Goal: Task Accomplishment & Management: Manage account settings

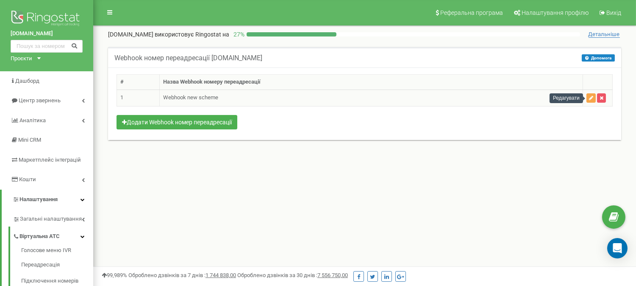
click at [590, 98] on icon "button" at bounding box center [591, 97] width 4 height 5
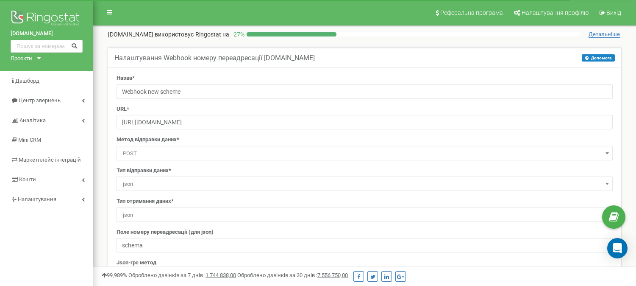
select select "dst"
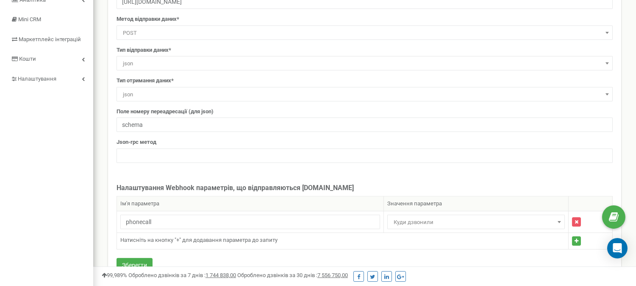
scroll to position [141, 0]
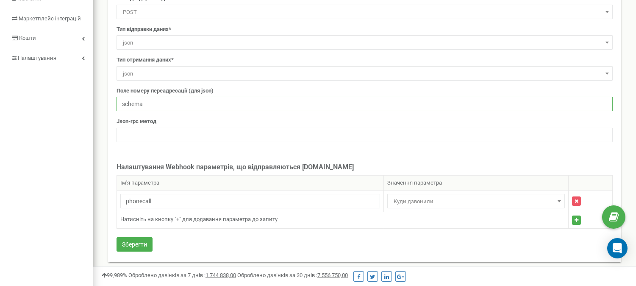
click at [232, 109] on input "schema" at bounding box center [365, 104] width 497 height 14
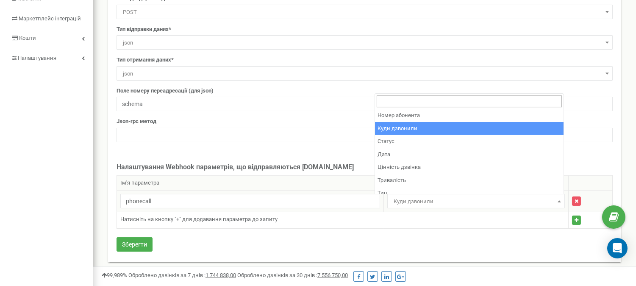
click at [424, 197] on span "Куди дзвонили" at bounding box center [477, 201] width 172 height 12
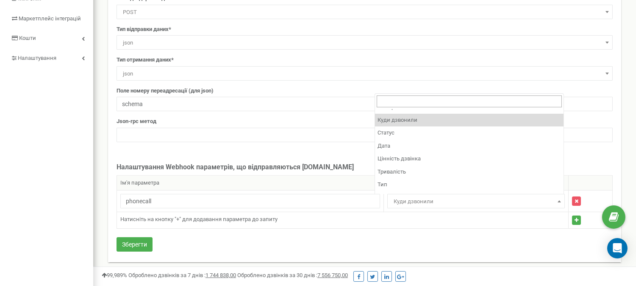
scroll to position [0, 0]
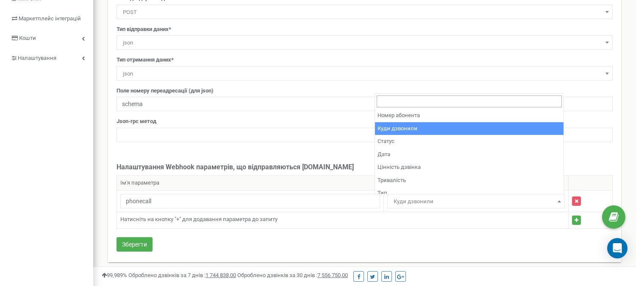
click at [317, 156] on div "Назва* Webhook new scheme URL* https://app.ukravto.services/api/v1/ringostat/we…" at bounding box center [364, 94] width 513 height 336
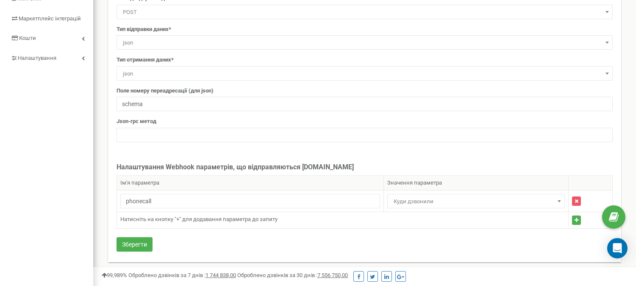
scroll to position [94, 0]
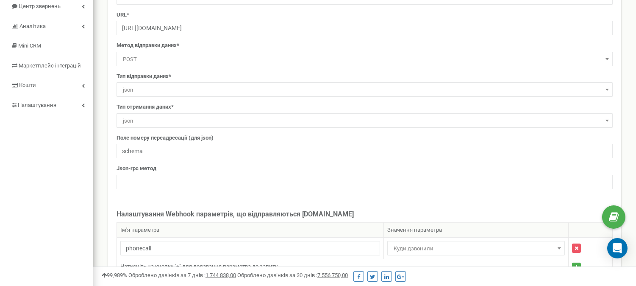
click at [259, 84] on span "json" at bounding box center [365, 90] width 491 height 12
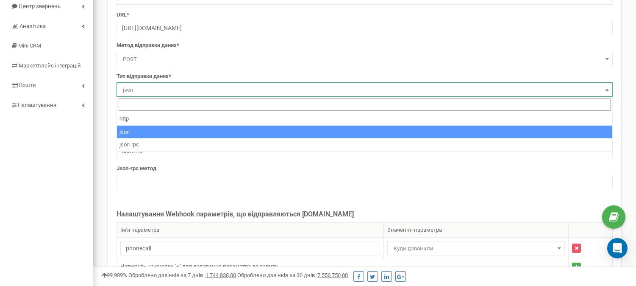
click at [257, 85] on span "json" at bounding box center [365, 90] width 491 height 12
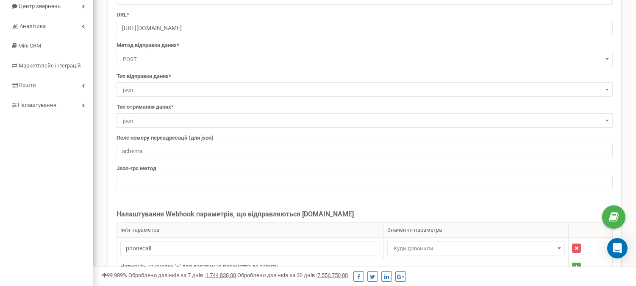
click at [193, 120] on span "json" at bounding box center [365, 121] width 491 height 12
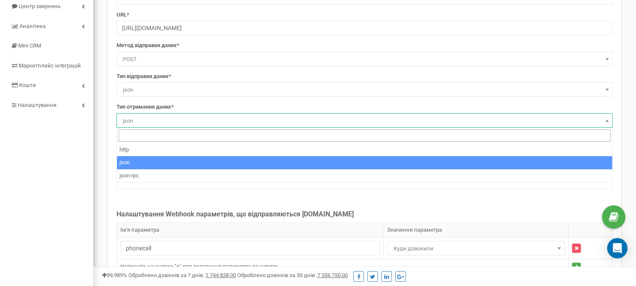
click at [193, 120] on span "json" at bounding box center [365, 121] width 491 height 12
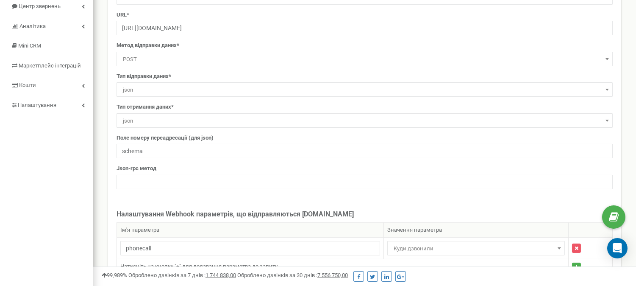
click at [201, 107] on div "Тип отримання даних* http json json-rpc json" at bounding box center [365, 115] width 497 height 25
click at [196, 119] on span "json" at bounding box center [365, 121] width 491 height 12
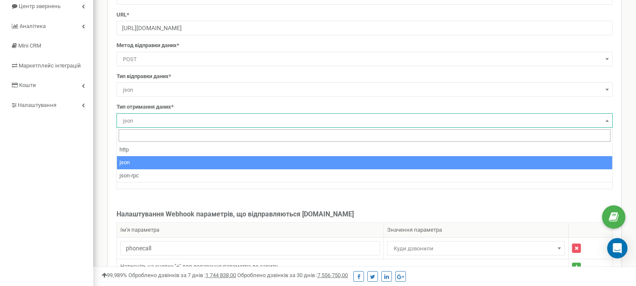
click at [205, 103] on div "Тип отримання даних* http json json-rpc json" at bounding box center [365, 115] width 497 height 25
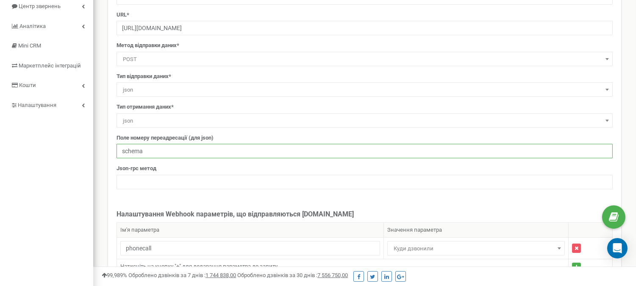
click at [187, 151] on input "schema" at bounding box center [365, 151] width 497 height 14
click at [200, 132] on div "Назва* Webhook new scheme URL* https://app.ukravto.services/api/v1/ringostat/we…" at bounding box center [364, 87] width 509 height 215
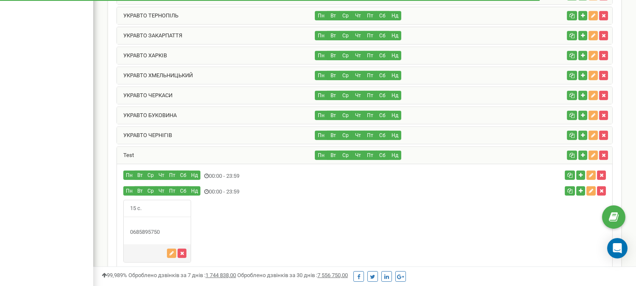
scroll to position [734, 0]
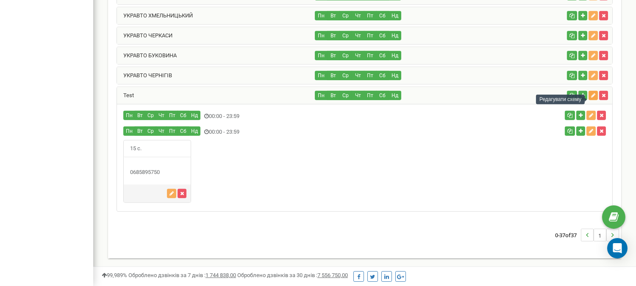
click at [591, 94] on icon "button" at bounding box center [593, 95] width 4 height 5
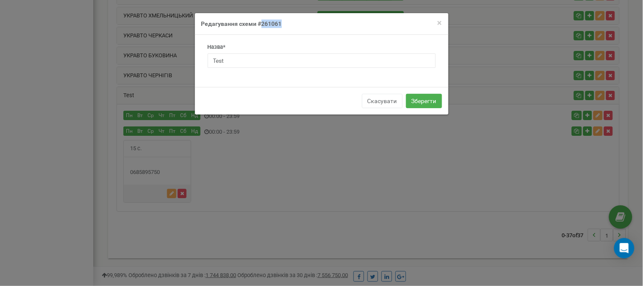
drag, startPoint x: 282, startPoint y: 24, endPoint x: 261, endPoint y: 24, distance: 21.6
click at [261, 24] on h4 "Редагування схеми #261061" at bounding box center [321, 24] width 241 height 8
copy h4 "261061"
click at [439, 22] on span "×" at bounding box center [440, 23] width 5 height 10
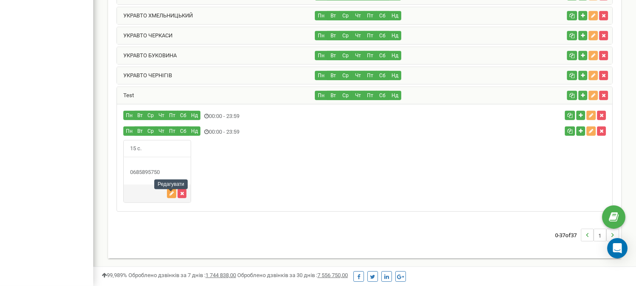
click at [170, 192] on icon "button" at bounding box center [172, 193] width 4 height 5
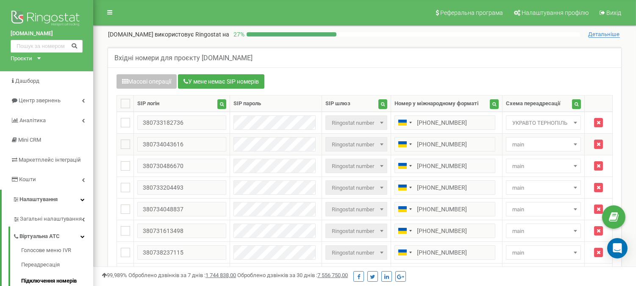
click at [530, 142] on span "main" at bounding box center [543, 145] width 69 height 12
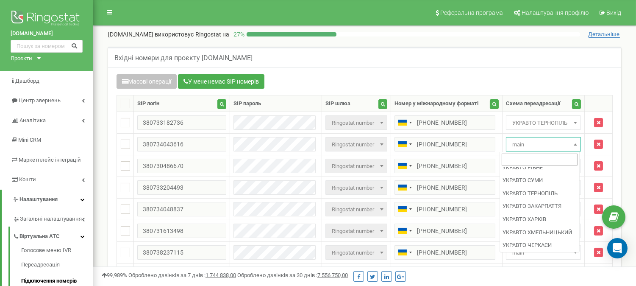
scroll to position [471, 0]
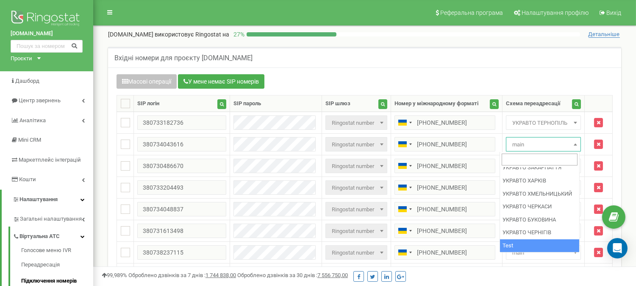
select select "261061"
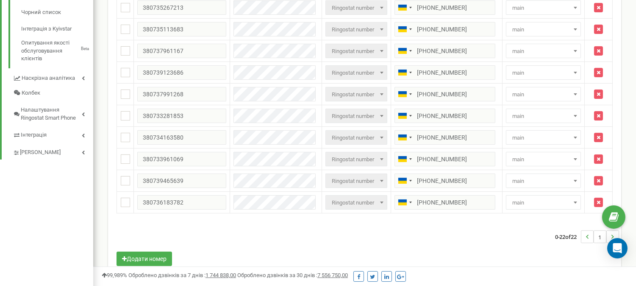
scroll to position [393, 0]
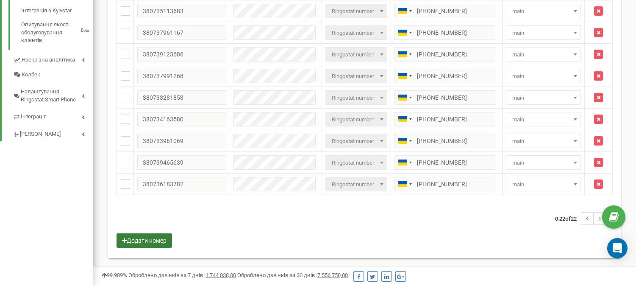
click at [156, 237] on button "Додати номер" at bounding box center [145, 240] width 56 height 14
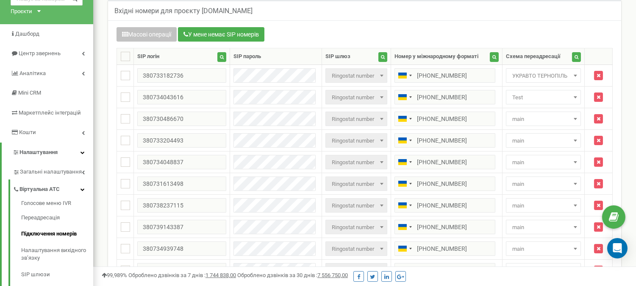
scroll to position [0, 0]
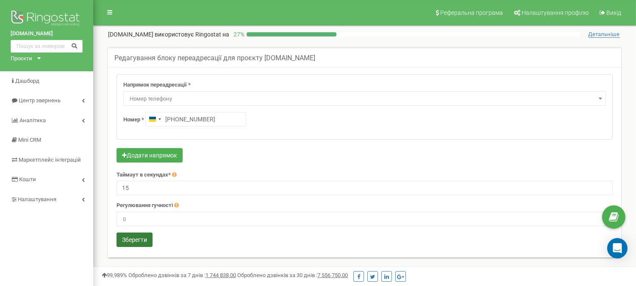
type input "[PHONE_NUMBER]"
click at [134, 234] on button "Зберегти" at bounding box center [135, 239] width 36 height 14
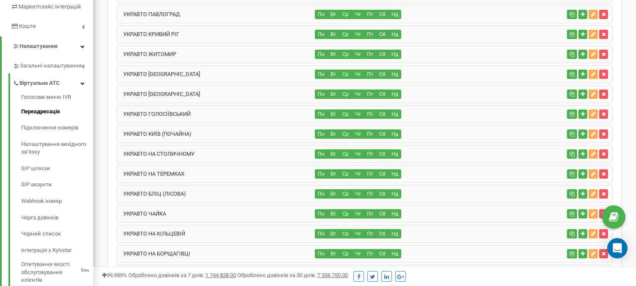
scroll to position [27, 0]
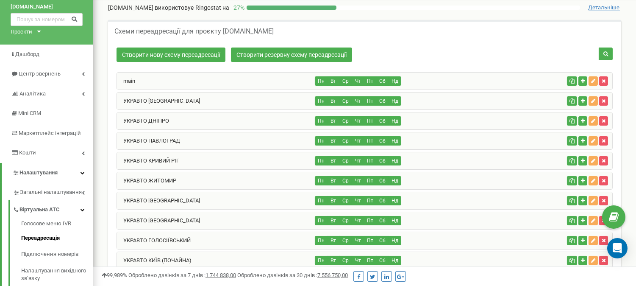
click at [197, 81] on div "main" at bounding box center [216, 81] width 198 height 17
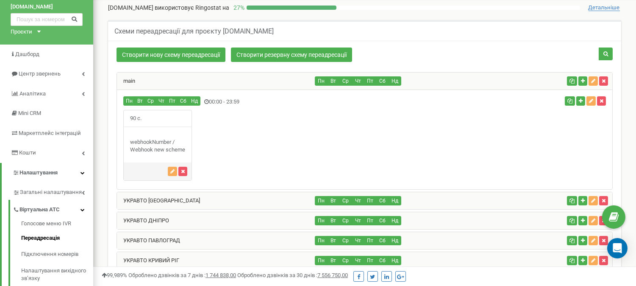
click at [142, 125] on span "90 с." at bounding box center [136, 118] width 24 height 17
click at [174, 171] on icon "button" at bounding box center [172, 171] width 4 height 5
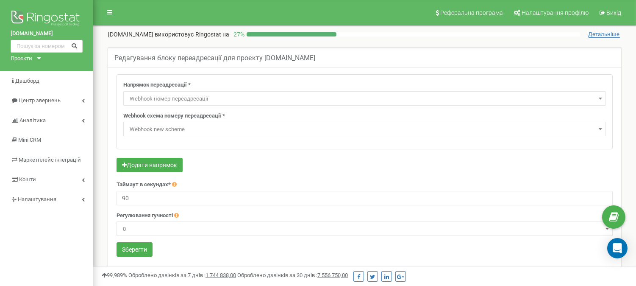
click at [355, 61] on div "Редагування блоку переадресації для проєкту [DOMAIN_NAME]" at bounding box center [364, 57] width 513 height 20
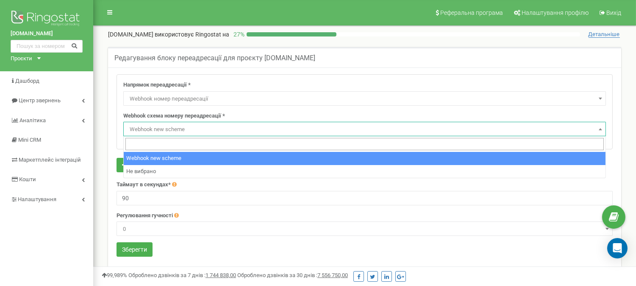
click at [184, 130] on span "Webhook new scheme" at bounding box center [364, 129] width 477 height 12
click at [357, 58] on div "Редагування блоку переадресації для проєкту ukravto.services" at bounding box center [364, 57] width 513 height 20
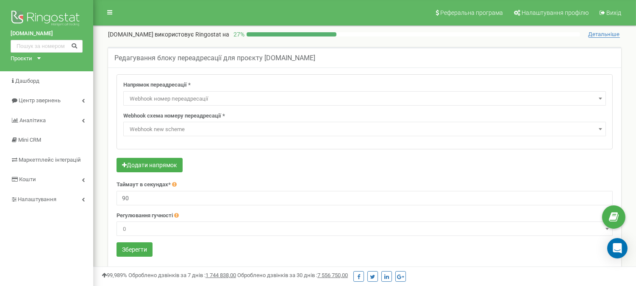
click at [201, 102] on span "Webhook номер переадресації" at bounding box center [364, 99] width 477 height 12
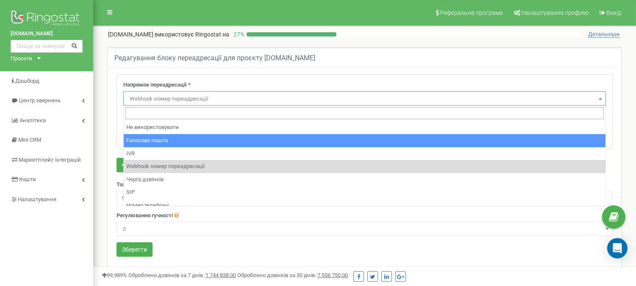
scroll to position [47, 0]
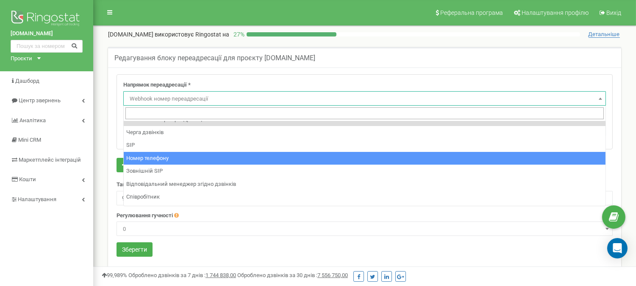
select select "Phone"
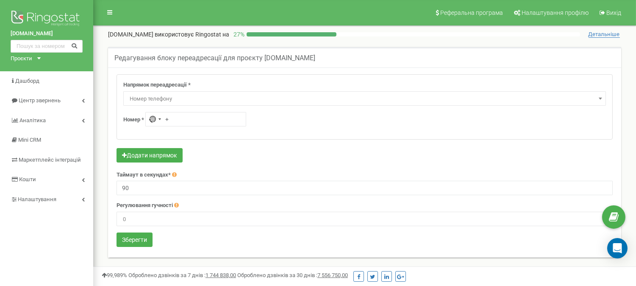
click at [213, 103] on span "Номер телефону" at bounding box center [364, 99] width 477 height 12
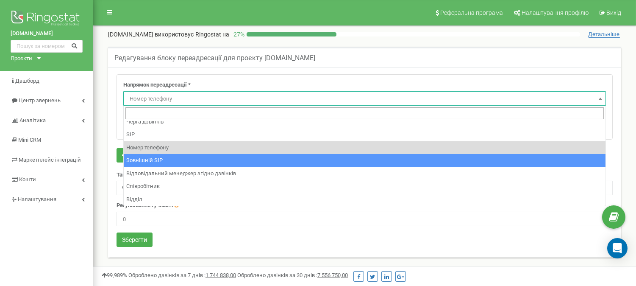
scroll to position [57, 0]
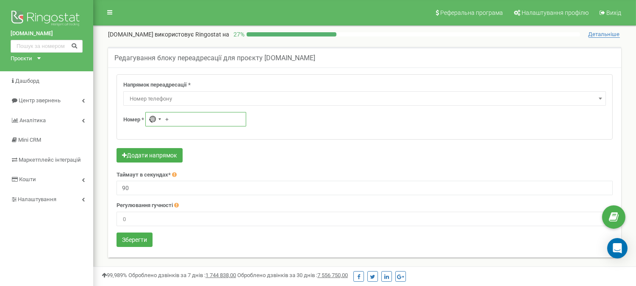
click at [184, 120] on input "+" at bounding box center [195, 119] width 101 height 14
click at [216, 120] on input "+" at bounding box center [195, 119] width 101 height 14
type input "+380 68 589 5750"
click at [175, 159] on button "Додати напрямок" at bounding box center [150, 155] width 66 height 14
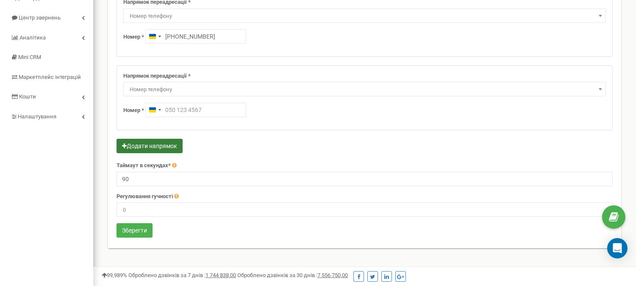
scroll to position [94, 0]
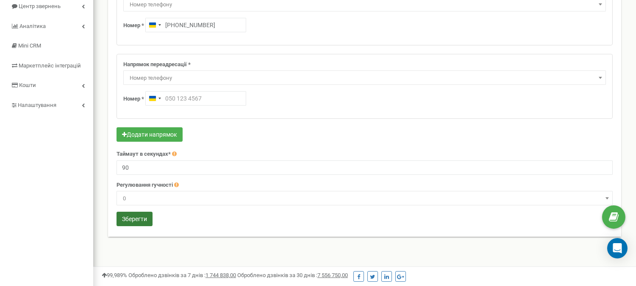
click at [140, 217] on button "Зберегти" at bounding box center [135, 219] width 36 height 14
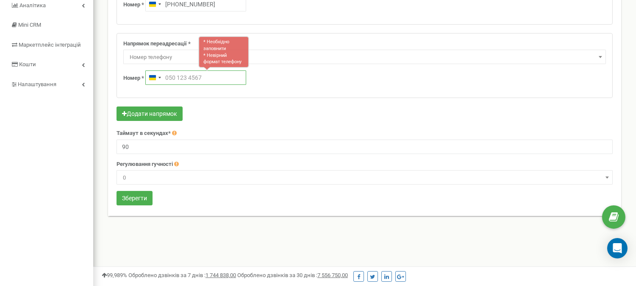
scroll to position [56, 0]
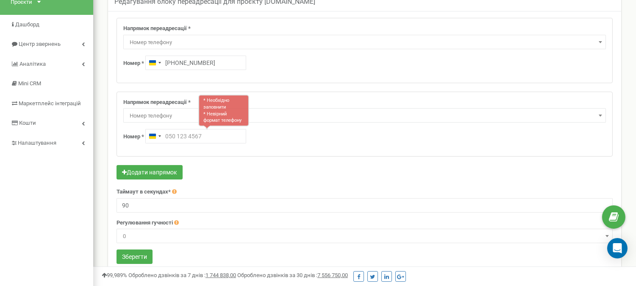
click at [537, 96] on div "Напрямок переадресації * Не використовувати Голосова пошта IVR Webhook номер пе…" at bounding box center [365, 124] width 496 height 64
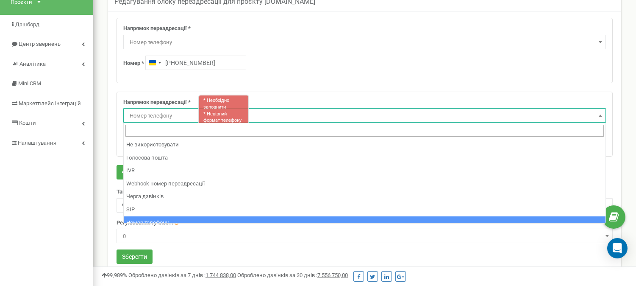
click at [413, 117] on span "Номер телефону" at bounding box center [364, 116] width 477 height 12
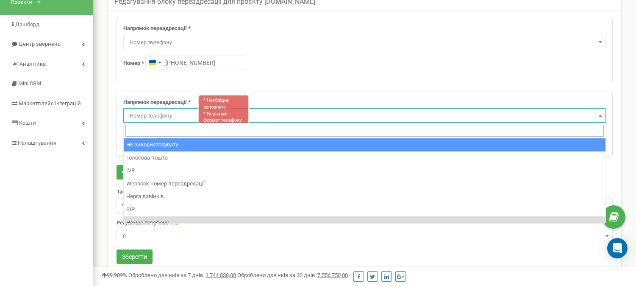
select select "pro"
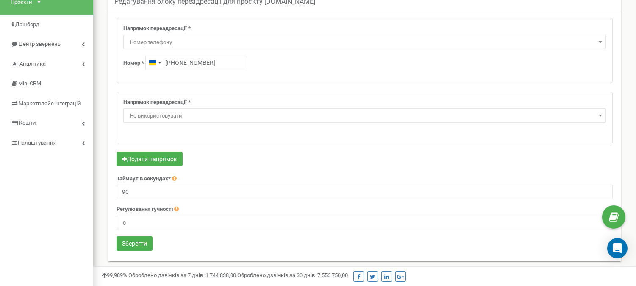
click at [147, 232] on form "Напрямок переадресації * Не використовувати Голосова пошта IVR Webhook номер пе…" at bounding box center [365, 135] width 497 height 235
click at [145, 238] on button "Зберегти" at bounding box center [135, 243] width 36 height 14
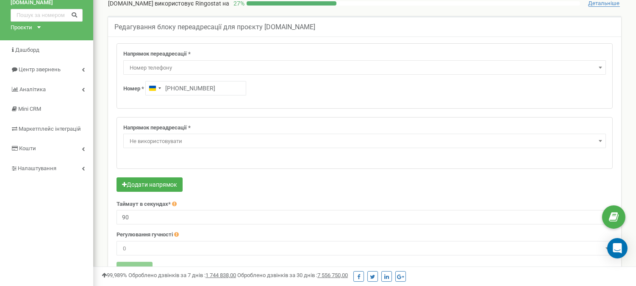
scroll to position [9, 0]
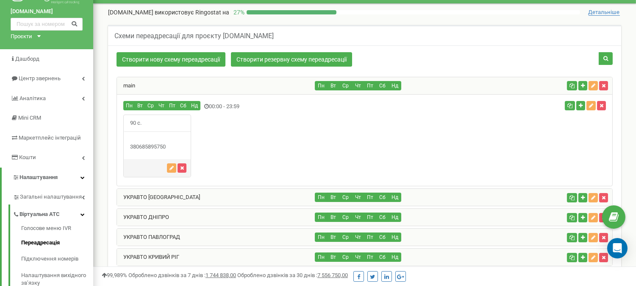
click at [555, 54] on span at bounding box center [578, 59] width 70 height 15
click at [590, 109] on button "button" at bounding box center [591, 105] width 9 height 9
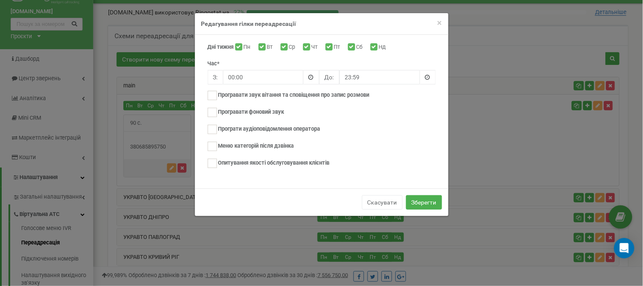
click at [481, 127] on div "× Close Редагування гілки переадресації Дні тижня Пн Вт Ср Чт Пт Сб Нд Час* З: …" at bounding box center [321, 143] width 643 height 286
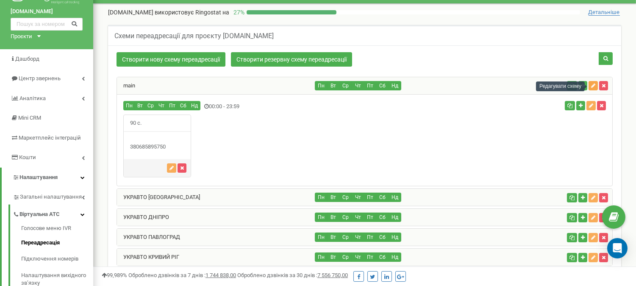
click at [591, 89] on button "button" at bounding box center [593, 85] width 9 height 9
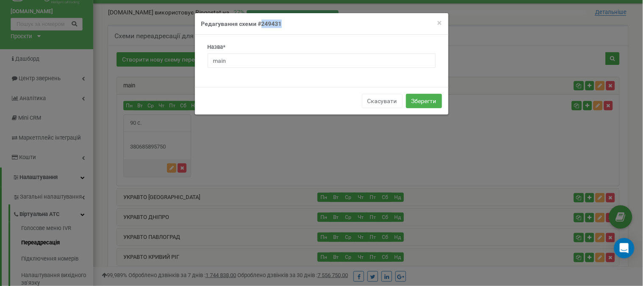
drag, startPoint x: 288, startPoint y: 27, endPoint x: 260, endPoint y: 22, distance: 28.3
click at [260, 22] on h4 "Редагування схеми #249431" at bounding box center [321, 24] width 241 height 8
click at [368, 64] on input "main" at bounding box center [322, 60] width 228 height 14
click at [374, 45] on div "Назва* main" at bounding box center [322, 55] width 228 height 25
click at [440, 22] on span "×" at bounding box center [440, 23] width 5 height 10
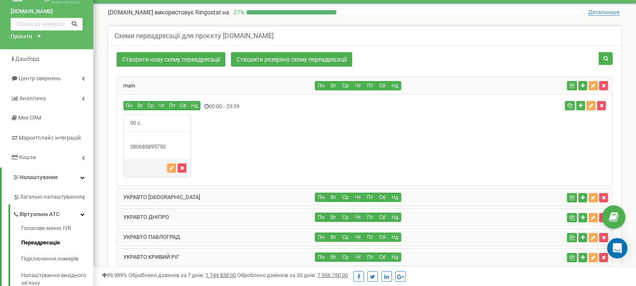
click at [173, 124] on div "90 с." at bounding box center [157, 123] width 67 height 17
click at [171, 170] on icon "button" at bounding box center [172, 167] width 4 height 5
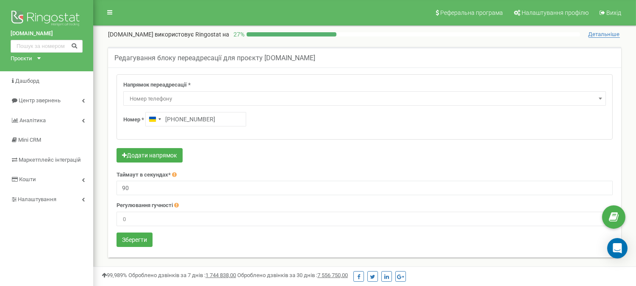
drag, startPoint x: 593, startPoint y: 60, endPoint x: 584, endPoint y: 61, distance: 8.6
click at [593, 60] on div "Редагування блоку переадресації для проєкту [DOMAIN_NAME]" at bounding box center [364, 57] width 513 height 20
click at [218, 102] on span "Номер телефону" at bounding box center [364, 99] width 477 height 12
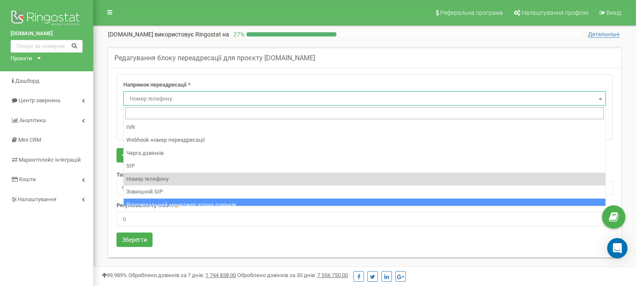
scroll to position [11, 0]
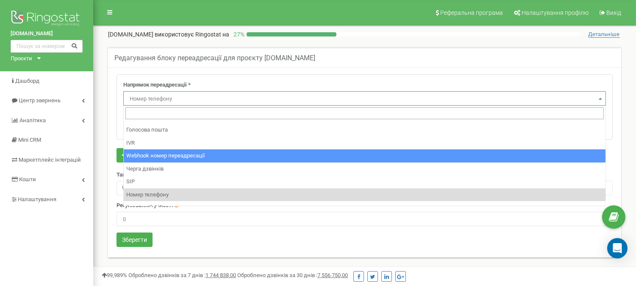
select select "webhookNumber"
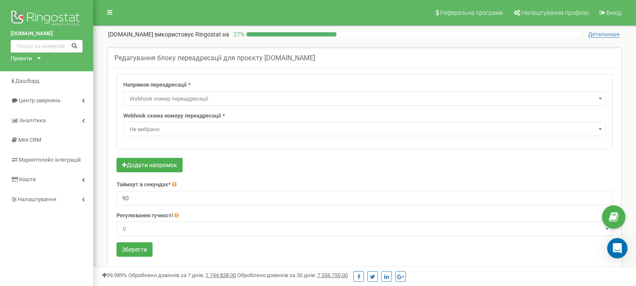
click at [193, 131] on span "Не вибрано" at bounding box center [364, 129] width 477 height 12
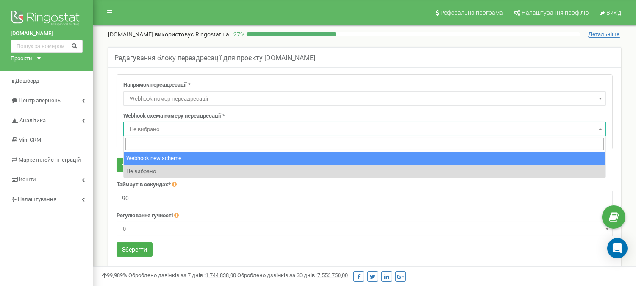
select select "11521"
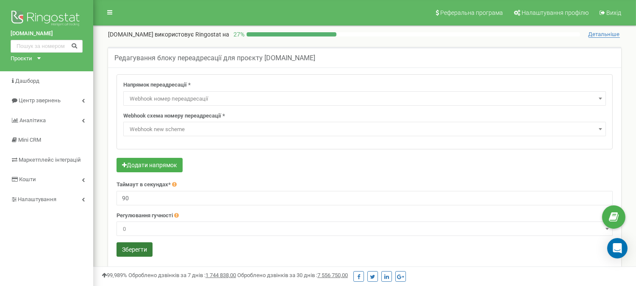
click at [126, 252] on button "Зберегти" at bounding box center [135, 249] width 36 height 14
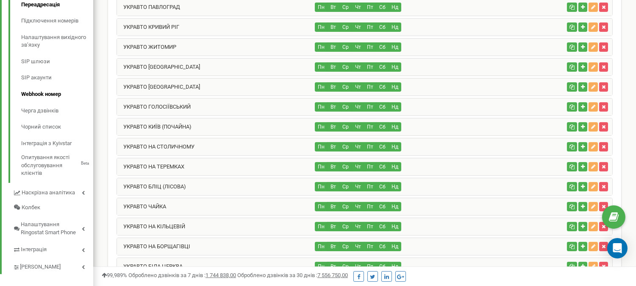
scroll to position [257, 0]
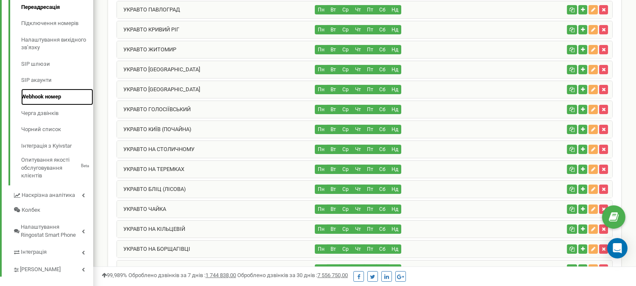
click at [51, 96] on link "Webhook номер" at bounding box center [57, 97] width 72 height 17
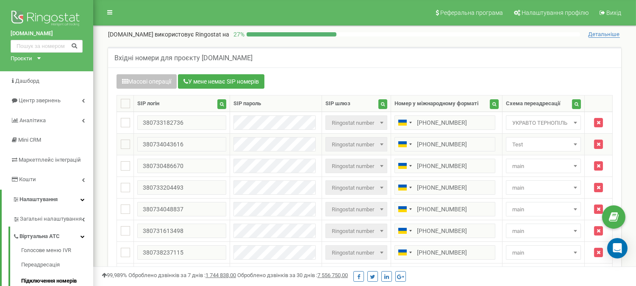
click at [518, 145] on span "Test" at bounding box center [543, 145] width 69 height 12
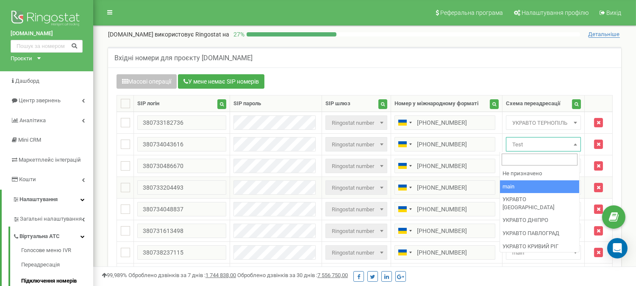
select select "249431"
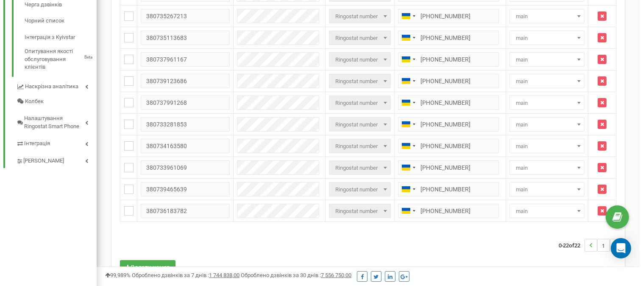
scroll to position [393, 0]
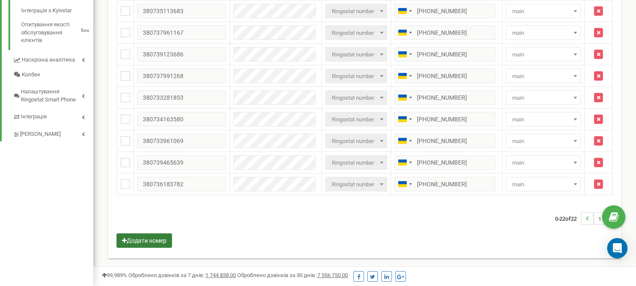
click at [148, 238] on button "Додати номер" at bounding box center [145, 240] width 56 height 14
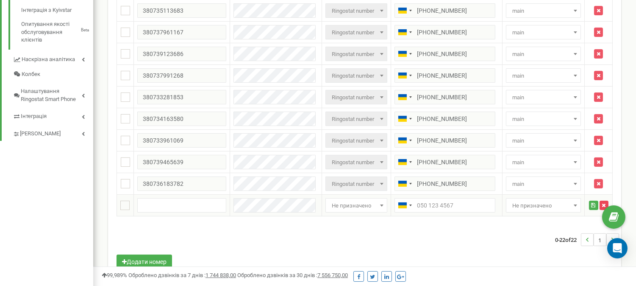
click at [603, 202] on button "button" at bounding box center [604, 205] width 9 height 9
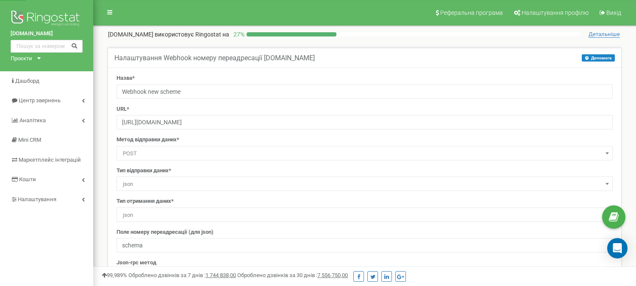
select select "dst"
click at [70, 121] on link "Аналiтика" at bounding box center [46, 121] width 93 height 20
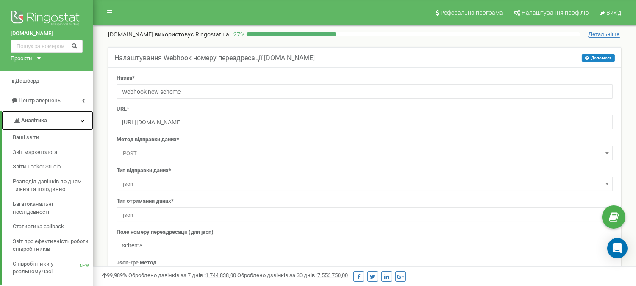
click at [70, 121] on link "Аналiтика" at bounding box center [48, 121] width 92 height 20
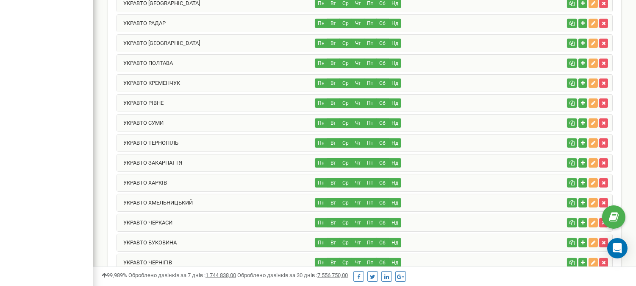
scroll to position [625, 0]
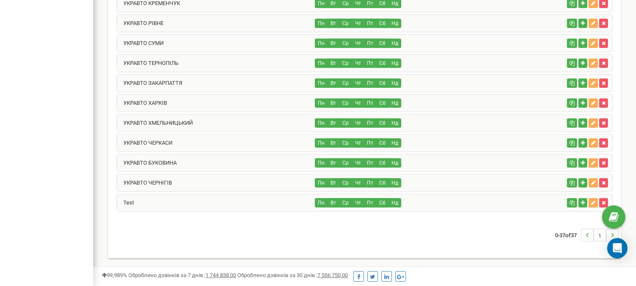
click at [471, 199] on div "Пн Вт Ср Чт Пт Сб Нд" at bounding box center [439, 202] width 248 height 9
click at [126, 202] on link "Test" at bounding box center [125, 202] width 17 height 6
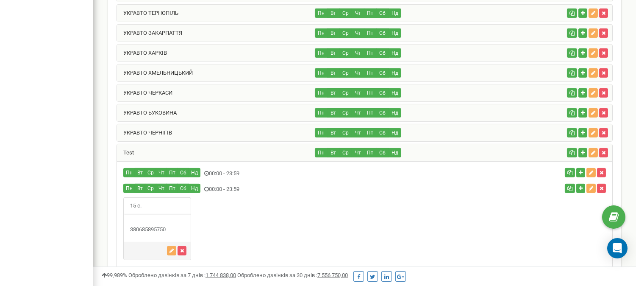
scroll to position [734, 0]
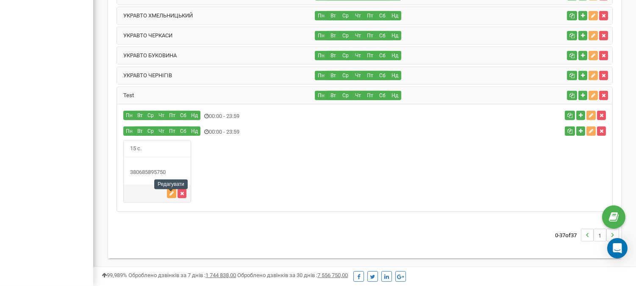
click at [170, 193] on icon "button" at bounding box center [172, 193] width 4 height 5
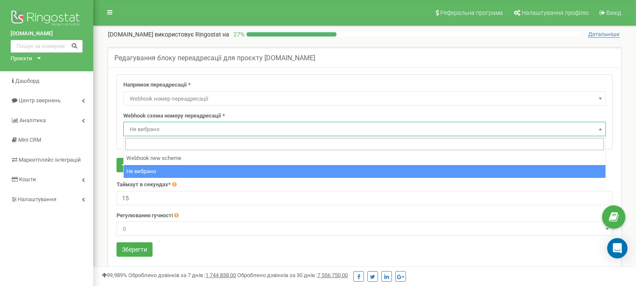
click at [204, 133] on span "Не вибрано" at bounding box center [364, 129] width 477 height 12
click at [215, 132] on span "Не вибрано" at bounding box center [364, 129] width 477 height 12
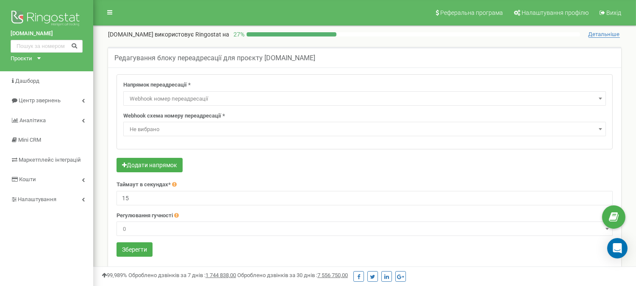
click at [219, 99] on span "Webhook номер переадресації" at bounding box center [364, 99] width 477 height 12
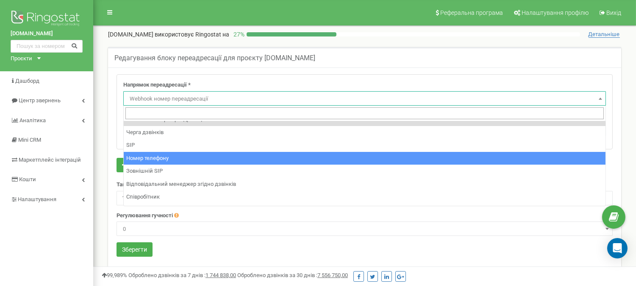
scroll to position [58, 0]
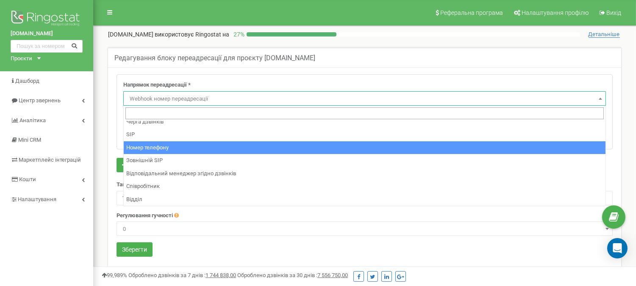
select select "Phone"
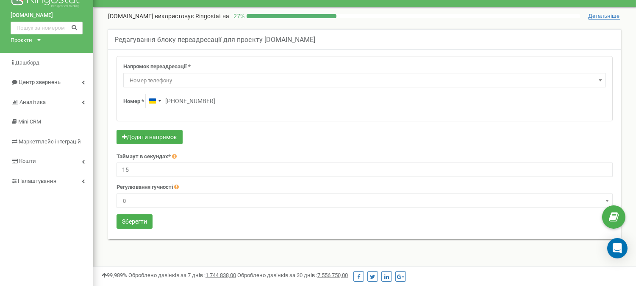
scroll to position [47, 0]
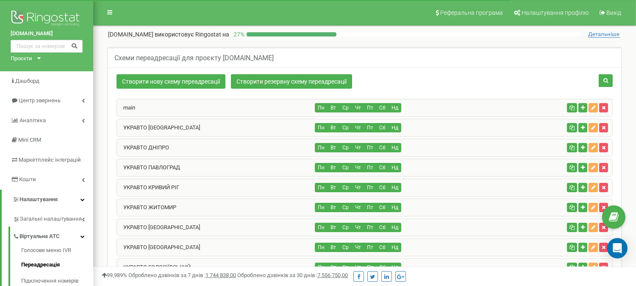
click at [215, 103] on div "main" at bounding box center [216, 107] width 198 height 17
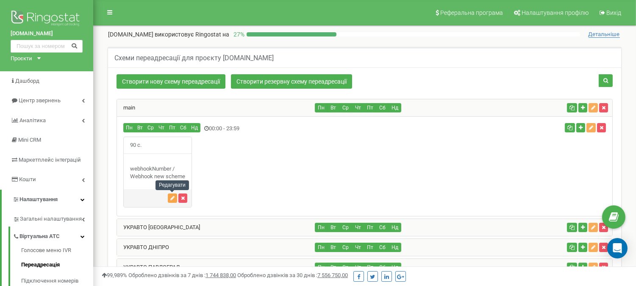
click at [170, 197] on icon "button" at bounding box center [172, 197] width 4 height 5
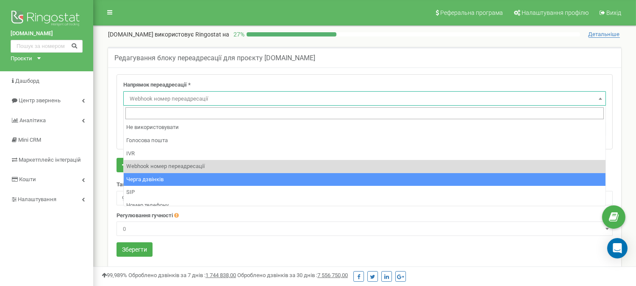
scroll to position [47, 0]
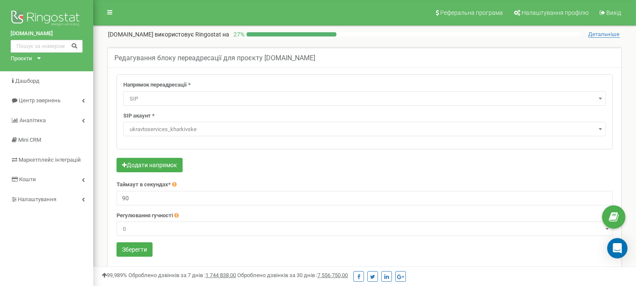
click at [206, 133] on span "ukravtoservices_kharkivske" at bounding box center [364, 129] width 477 height 12
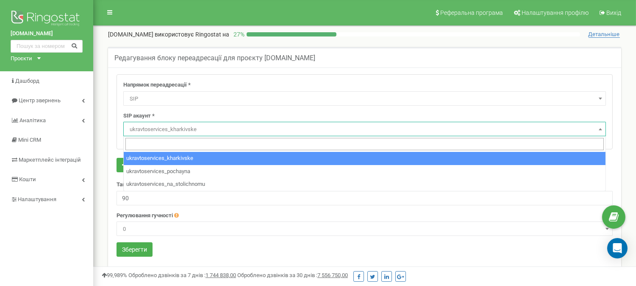
click at [221, 90] on div "Напрямок переадресації * Не використовувати Голосова пошта IVR Webhook номер пе…" at bounding box center [364, 93] width 483 height 25
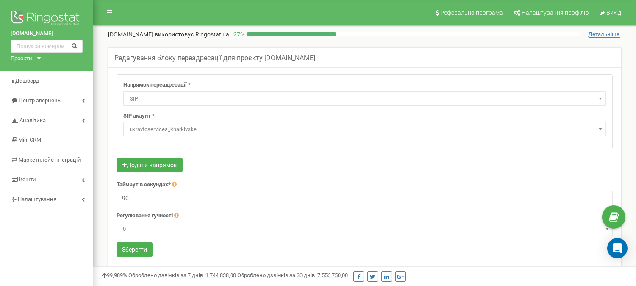
click at [218, 96] on span "SIP" at bounding box center [364, 99] width 477 height 12
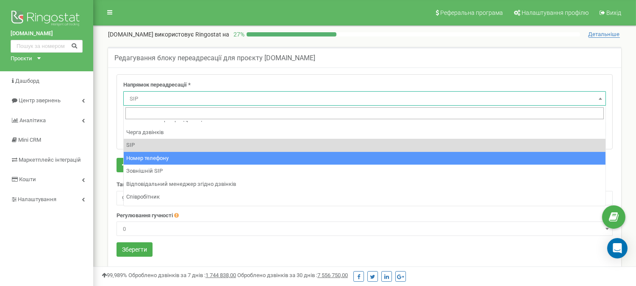
select select "Phone"
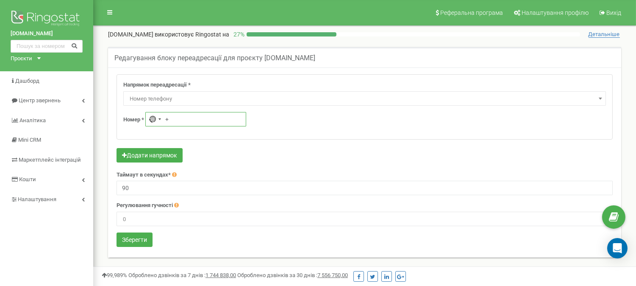
click at [202, 120] on input "+" at bounding box center [195, 119] width 101 height 14
type input "+380 50 270 6833"
click at [150, 244] on button "Зберегти" at bounding box center [135, 239] width 36 height 14
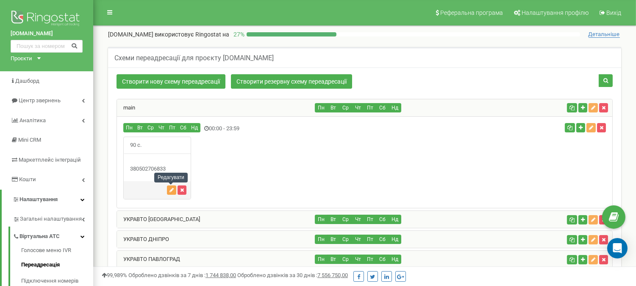
click at [170, 189] on icon "button" at bounding box center [172, 189] width 4 height 5
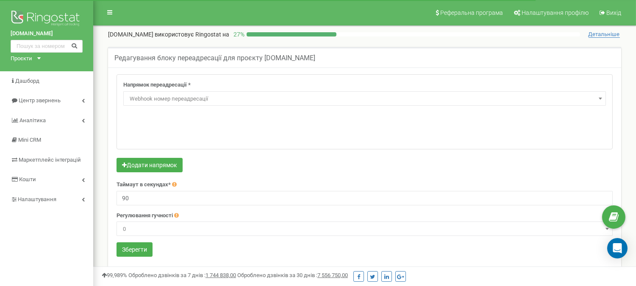
select select "webhookNumber"
click at [174, 128] on span "Не вибрано" at bounding box center [364, 129] width 477 height 12
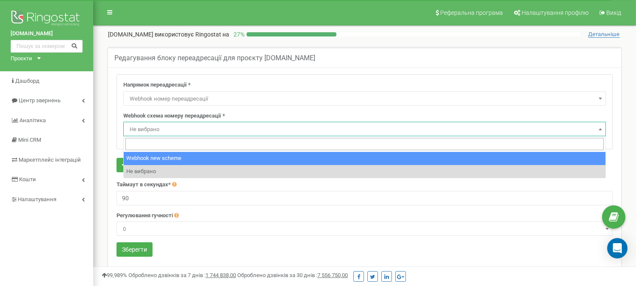
select select "11521"
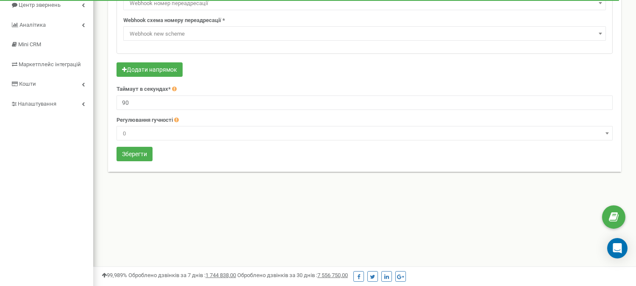
scroll to position [141, 0]
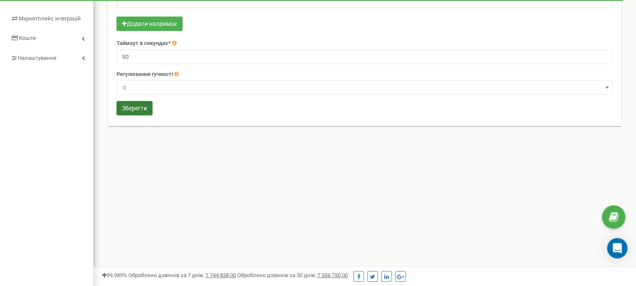
click at [144, 111] on button "Зберегти" at bounding box center [135, 108] width 36 height 14
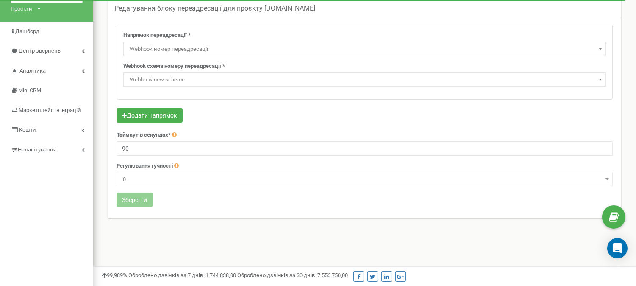
scroll to position [0, 0]
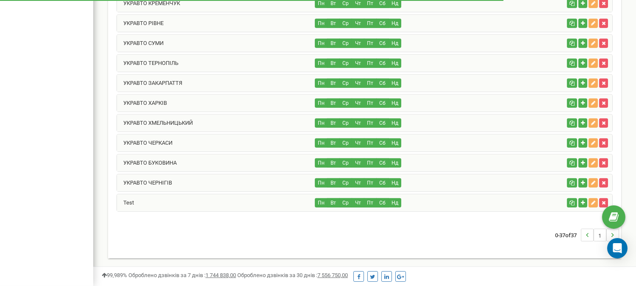
click at [222, 200] on div "Test" at bounding box center [216, 202] width 198 height 17
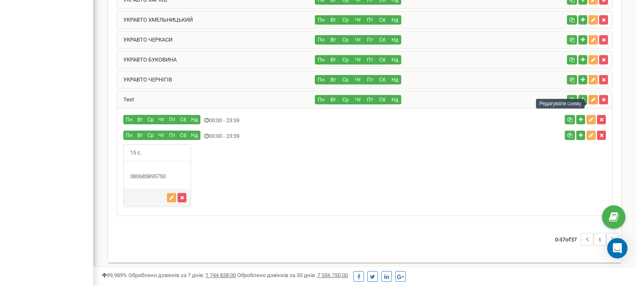
click at [592, 102] on icon "button" at bounding box center [593, 99] width 4 height 5
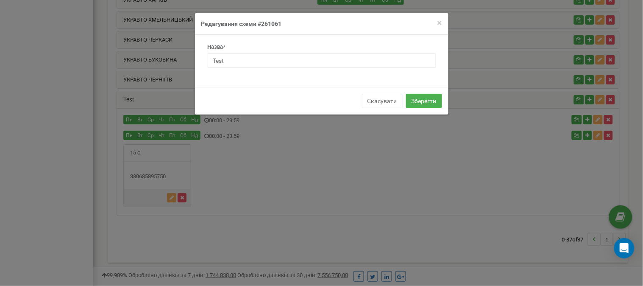
click at [287, 166] on div "× Close Редагування схеми #261061 Назва* Test Скасувати Зберегти" at bounding box center [321, 143] width 643 height 286
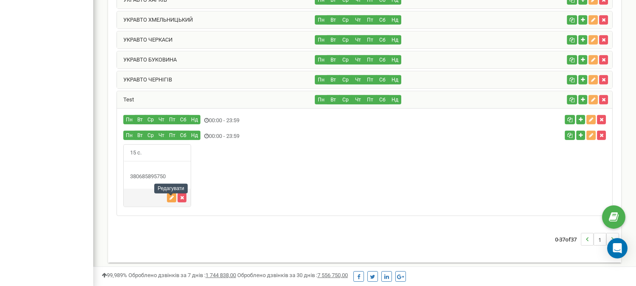
click at [167, 198] on button "button" at bounding box center [171, 197] width 9 height 9
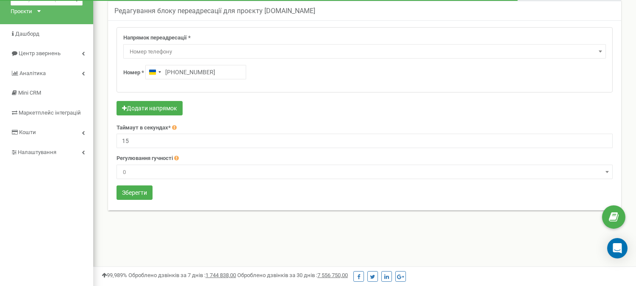
scroll to position [47, 0]
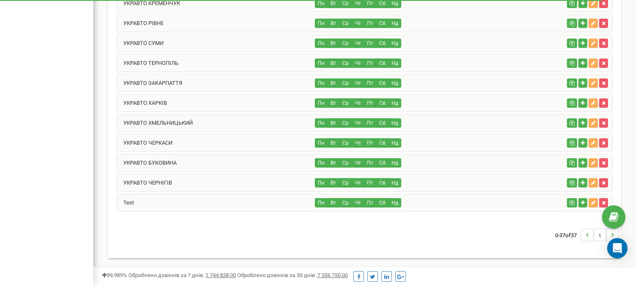
click at [239, 202] on div "Test" at bounding box center [216, 202] width 198 height 17
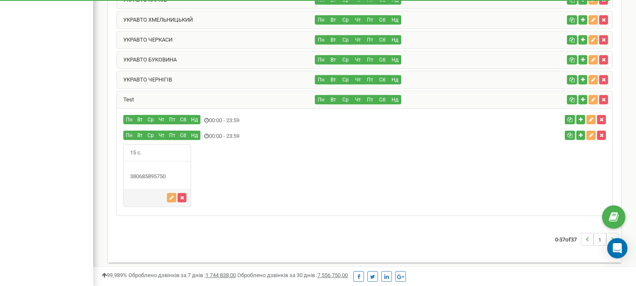
scroll to position [730, 0]
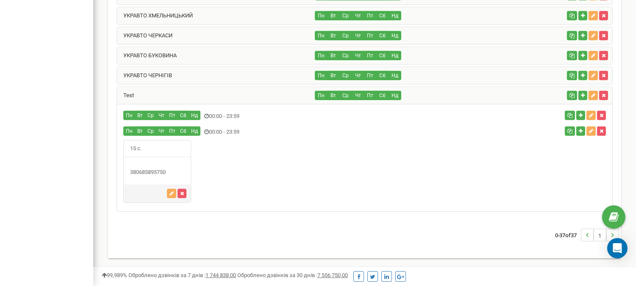
click at [222, 118] on div "Пн Вт Ср" at bounding box center [282, 116] width 330 height 11
click at [143, 160] on div "15 с." at bounding box center [157, 171] width 68 height 63
click at [590, 134] on icon "button" at bounding box center [591, 130] width 4 height 5
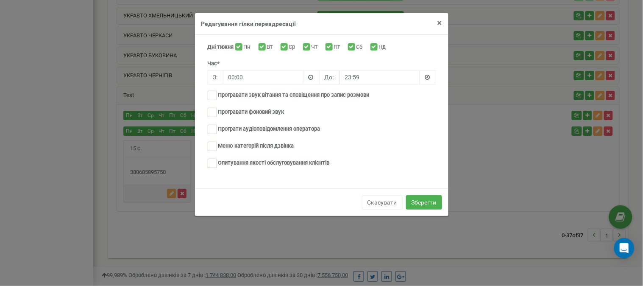
click at [438, 22] on span "×" at bounding box center [440, 23] width 5 height 10
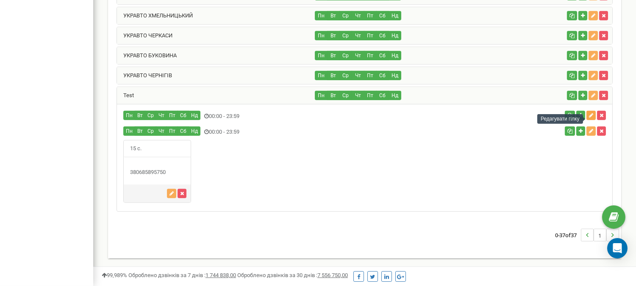
click at [593, 118] on icon "button" at bounding box center [591, 115] width 4 height 5
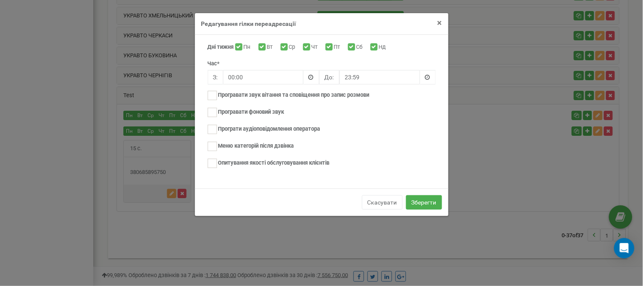
click at [440, 22] on span "×" at bounding box center [440, 23] width 5 height 10
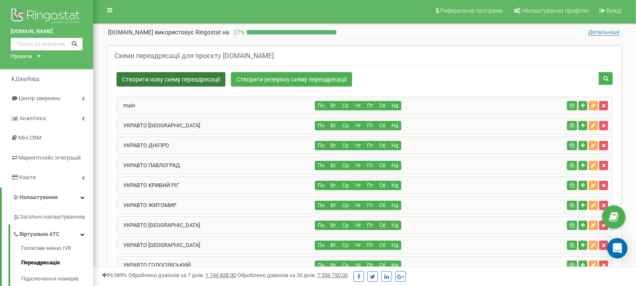
scroll to position [0, 0]
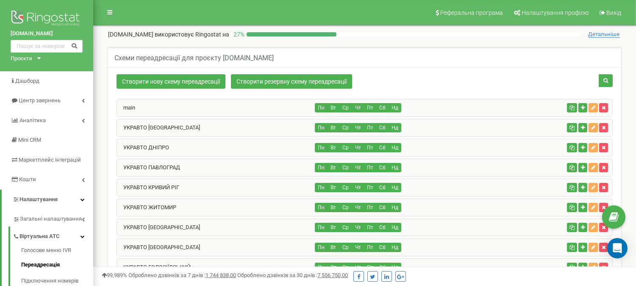
click at [192, 107] on div "main" at bounding box center [216, 107] width 198 height 17
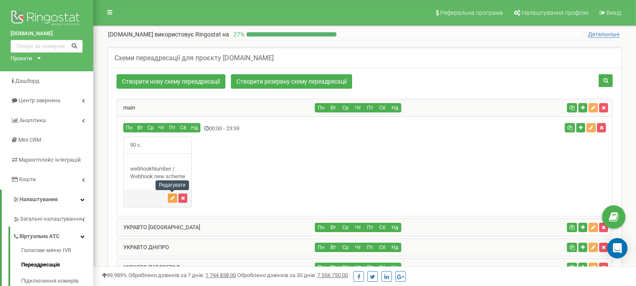
click at [170, 197] on button "button" at bounding box center [172, 197] width 9 height 9
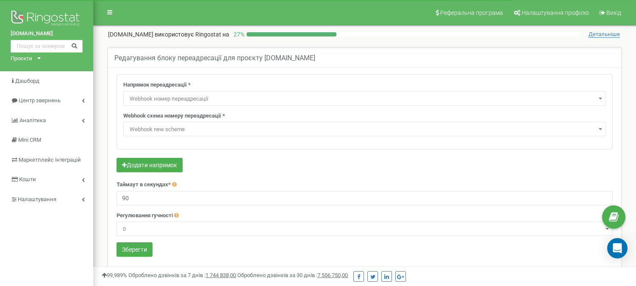
select select "webhookNumber"
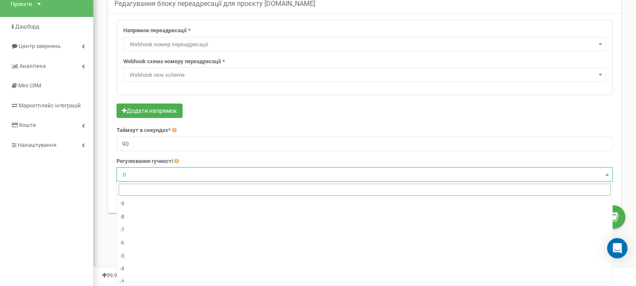
click at [208, 175] on span "0" at bounding box center [365, 175] width 491 height 12
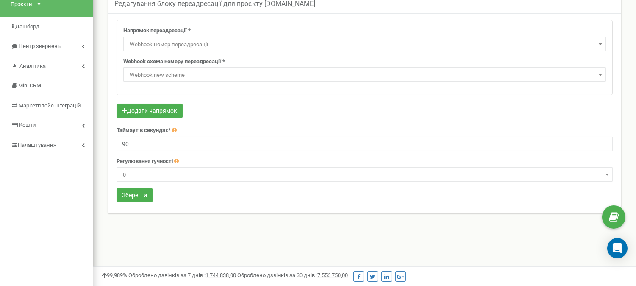
click at [253, 112] on div "Додати напрямок" at bounding box center [365, 111] width 497 height 17
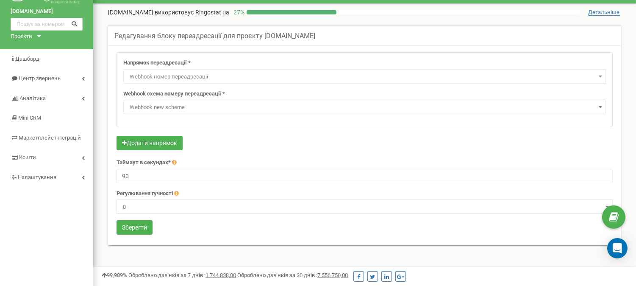
scroll to position [7, 0]
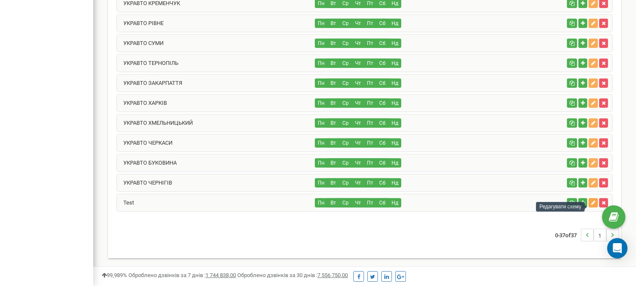
click at [592, 204] on icon "button" at bounding box center [593, 202] width 4 height 5
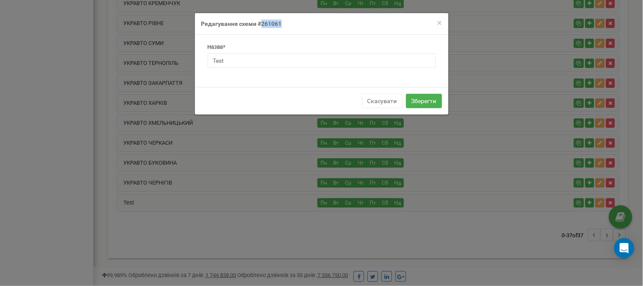
drag, startPoint x: 277, startPoint y: 25, endPoint x: 261, endPoint y: 25, distance: 16.1
click at [261, 25] on h4 "Редагування схеми #261061" at bounding box center [321, 24] width 241 height 8
click at [438, 20] on span "×" at bounding box center [440, 23] width 5 height 10
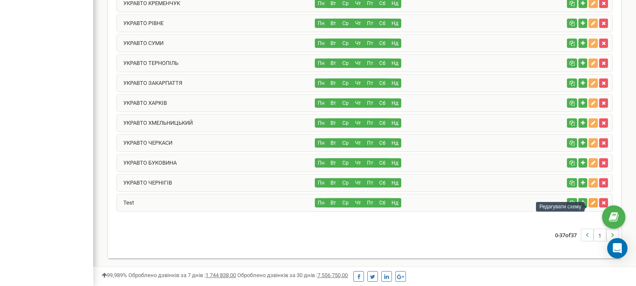
click at [591, 204] on icon "button" at bounding box center [593, 202] width 4 height 5
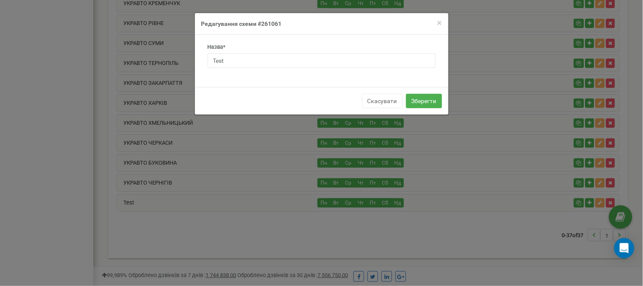
click at [255, 194] on div "× Close Редагування схеми #261061 Назва* Test Скасувати Зберегти" at bounding box center [321, 143] width 643 height 286
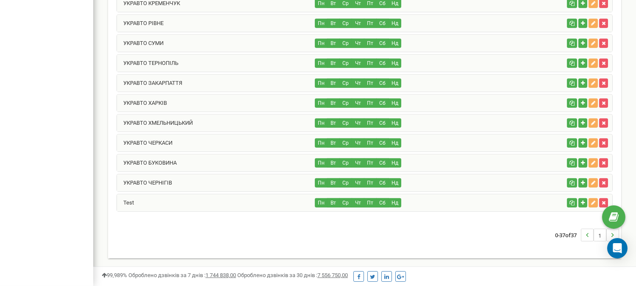
click at [505, 199] on div "Пн Вт Ср Чт Пт Сб Нд" at bounding box center [439, 202] width 248 height 9
click at [142, 201] on div "Test" at bounding box center [216, 202] width 198 height 17
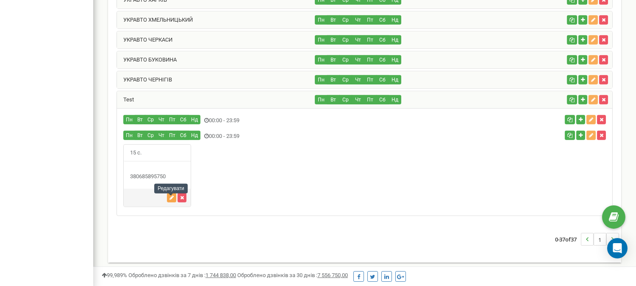
click at [170, 200] on icon "button" at bounding box center [172, 197] width 4 height 5
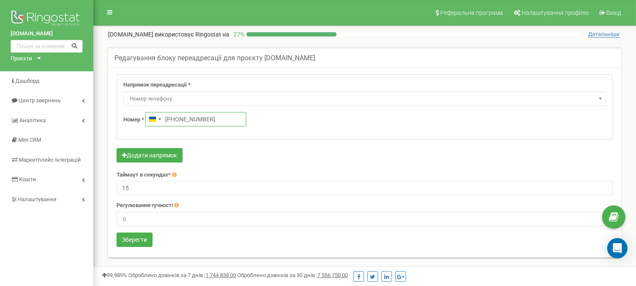
drag, startPoint x: 214, startPoint y: 118, endPoint x: 177, endPoint y: 118, distance: 36.9
click at [177, 118] on input "+380685895750" at bounding box center [195, 119] width 101 height 14
type input "+380 95 837 7839"
click at [133, 245] on button "Зберегти" at bounding box center [135, 239] width 36 height 14
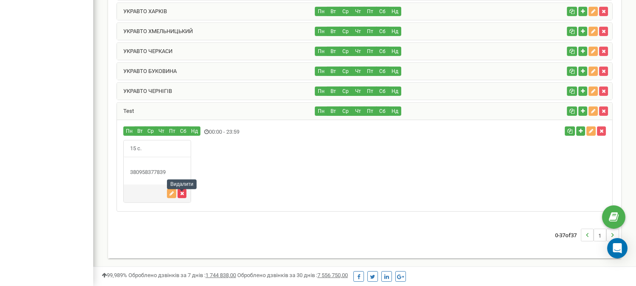
click at [180, 194] on icon "button" at bounding box center [182, 193] width 4 height 5
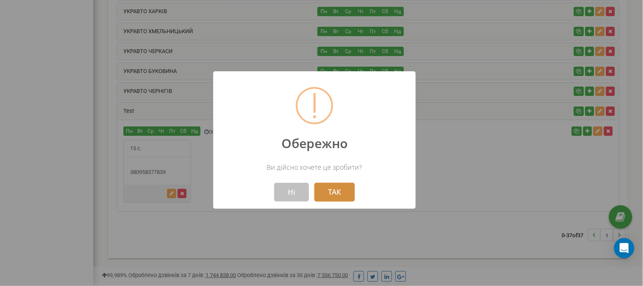
click at [331, 187] on button "ТАК" at bounding box center [335, 192] width 40 height 19
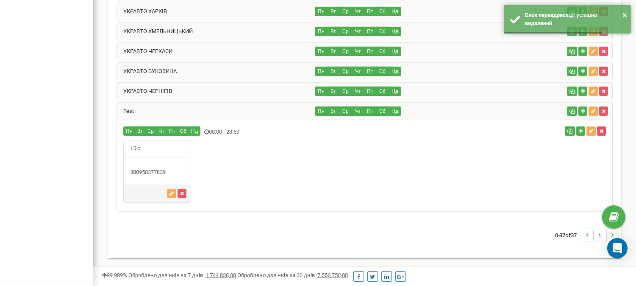
click at [546, 178] on div "15 с." at bounding box center [365, 171] width 496 height 63
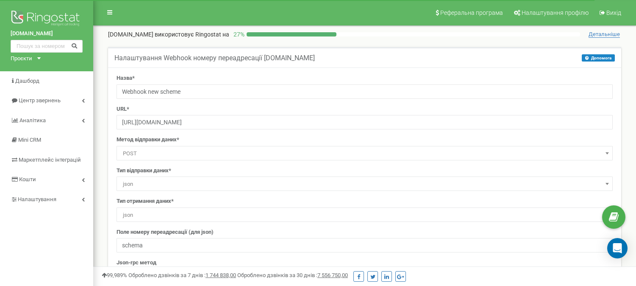
select select "dst"
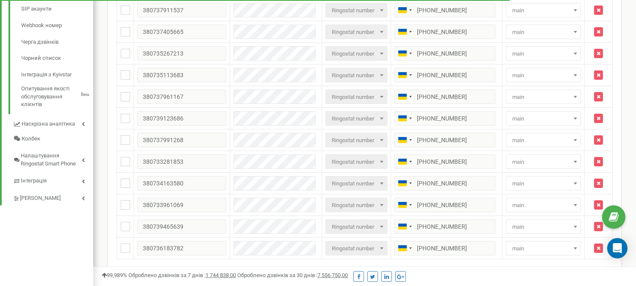
scroll to position [158, 0]
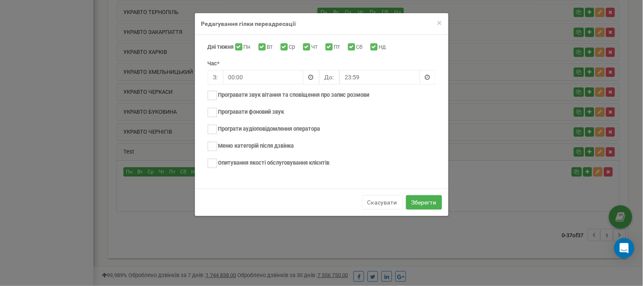
click at [522, 188] on div "× Close Редагування гілки переадресації Дні тижня Пн Вт Ср Чт Пт Сб Нд Час* З: …" at bounding box center [321, 143] width 643 height 286
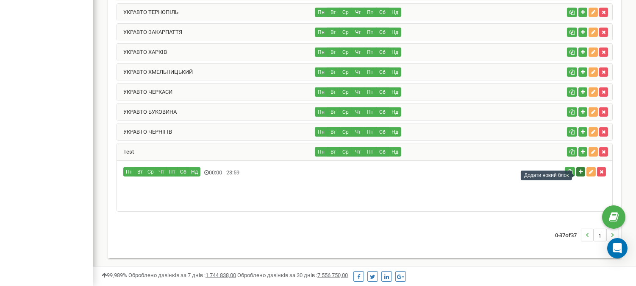
click at [579, 173] on icon "button" at bounding box center [581, 171] width 4 height 5
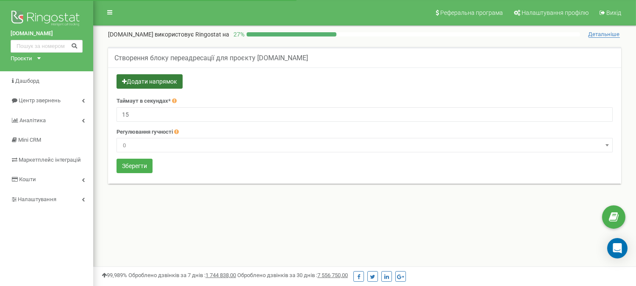
click at [149, 85] on button "Додати напрямок" at bounding box center [150, 81] width 66 height 14
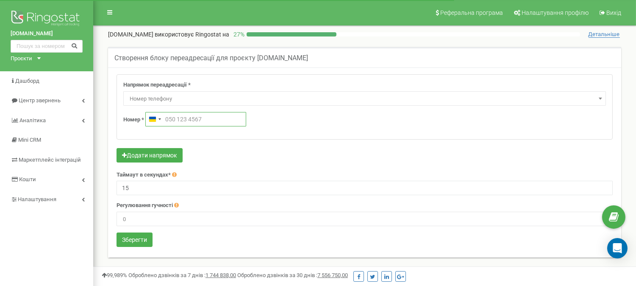
drag, startPoint x: 208, startPoint y: 114, endPoint x: 138, endPoint y: 116, distance: 69.6
click at [138, 116] on div "Номер * [GEOGRAPHIC_DATA] +380" at bounding box center [364, 119] width 483 height 14
drag, startPoint x: 173, startPoint y: 120, endPoint x: 166, endPoint y: 119, distance: 6.8
click at [166, 119] on input "380958377" at bounding box center [195, 119] width 101 height 14
type input "380958377"
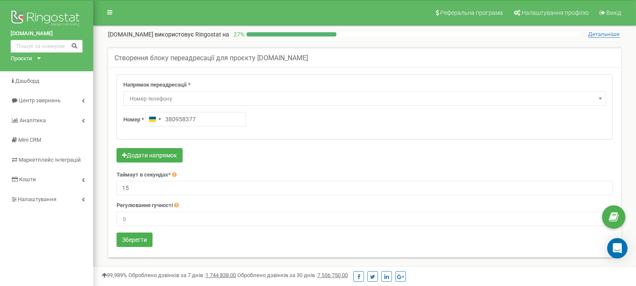
click at [131, 248] on form "Напрямок переадресації * Не використовувати Голосова пошта IVR Webhook номер пе…" at bounding box center [365, 161] width 497 height 175
click at [131, 243] on button "Зберегти" at bounding box center [135, 239] width 36 height 14
type input "[PHONE_NUMBER]"
click at [153, 243] on button "Зберегти" at bounding box center [135, 239] width 36 height 14
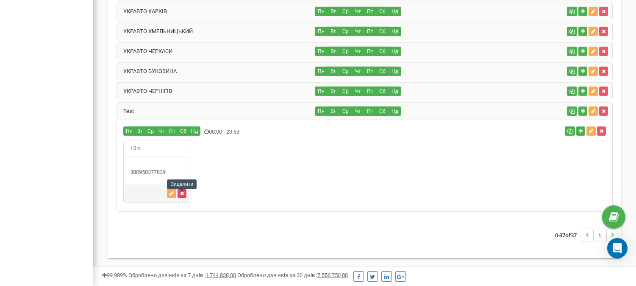
click at [180, 191] on icon "button" at bounding box center [182, 193] width 4 height 5
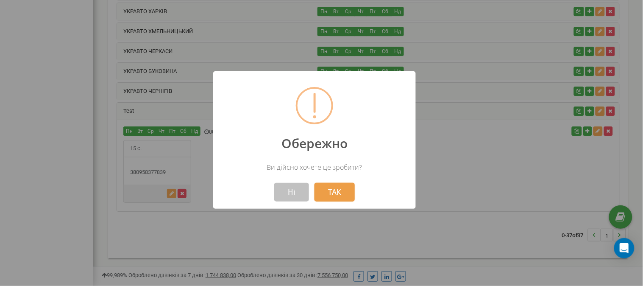
click at [336, 195] on button "ТАК" at bounding box center [335, 192] width 40 height 19
